Goal: Transaction & Acquisition: Purchase product/service

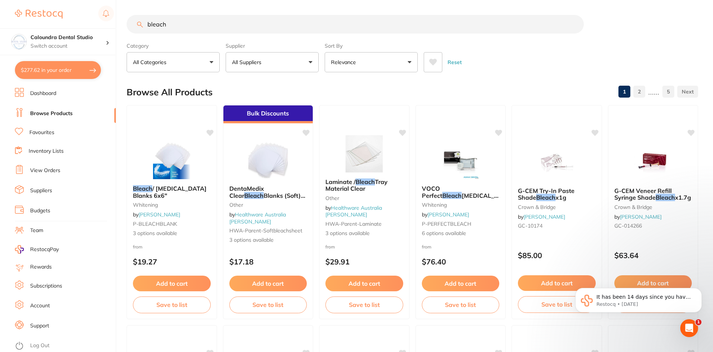
scroll to position [298, 0]
click at [73, 69] on button "$277.62 in your order" at bounding box center [58, 70] width 86 height 18
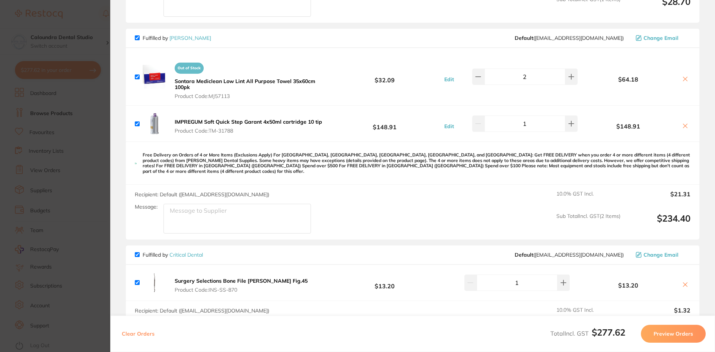
scroll to position [224, 0]
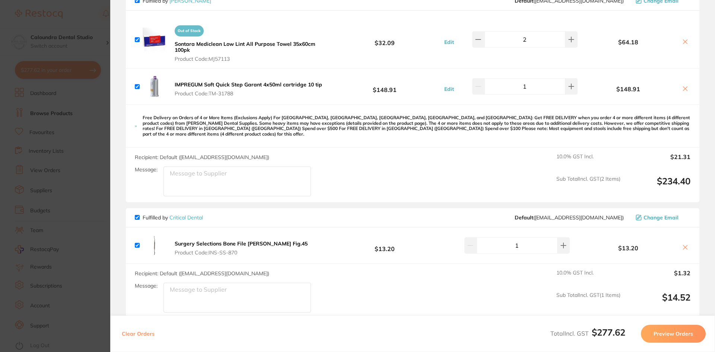
click at [136, 215] on input "checkbox" at bounding box center [137, 217] width 5 height 5
checkbox input "false"
click at [671, 333] on button "Preview Orders" at bounding box center [673, 334] width 65 height 18
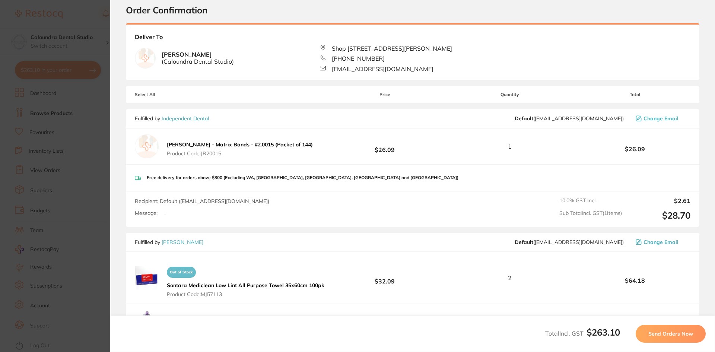
scroll to position [0, 0]
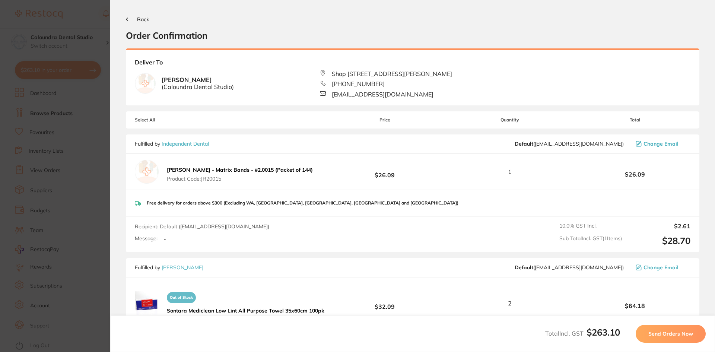
click at [671, 336] on span "Send Orders Now" at bounding box center [671, 333] width 45 height 7
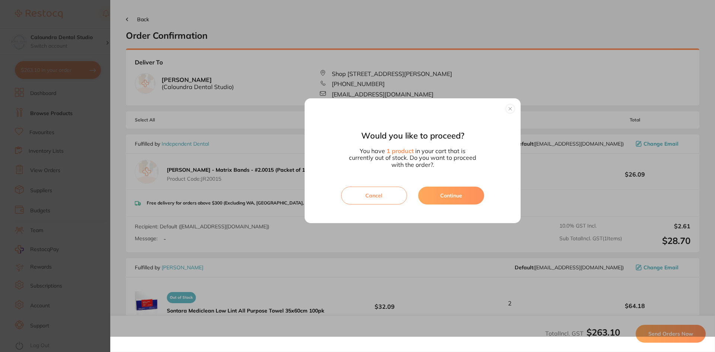
click at [452, 200] on button "Continue" at bounding box center [451, 196] width 66 height 18
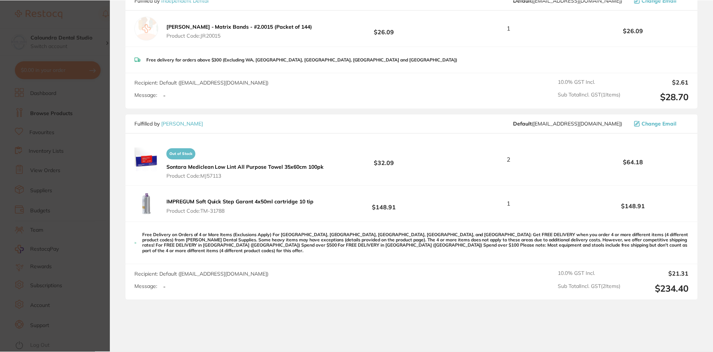
scroll to position [406, 0]
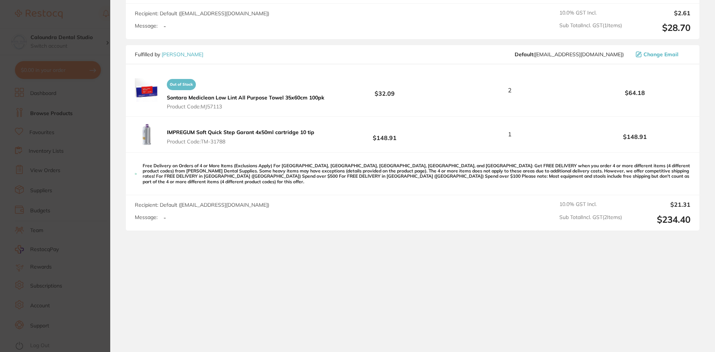
click at [86, 9] on section "Update RRP Set your pre negotiated price for this item. Item Agreed RRP (excl. …" at bounding box center [357, 176] width 715 height 352
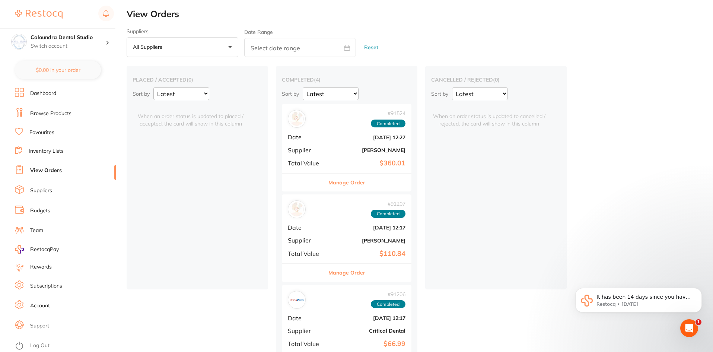
checkbox input "false"
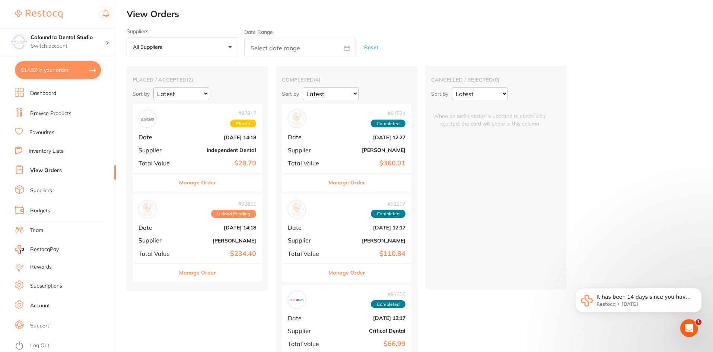
click at [42, 12] on img at bounding box center [39, 14] width 48 height 9
